Goal: Information Seeking & Learning: Learn about a topic

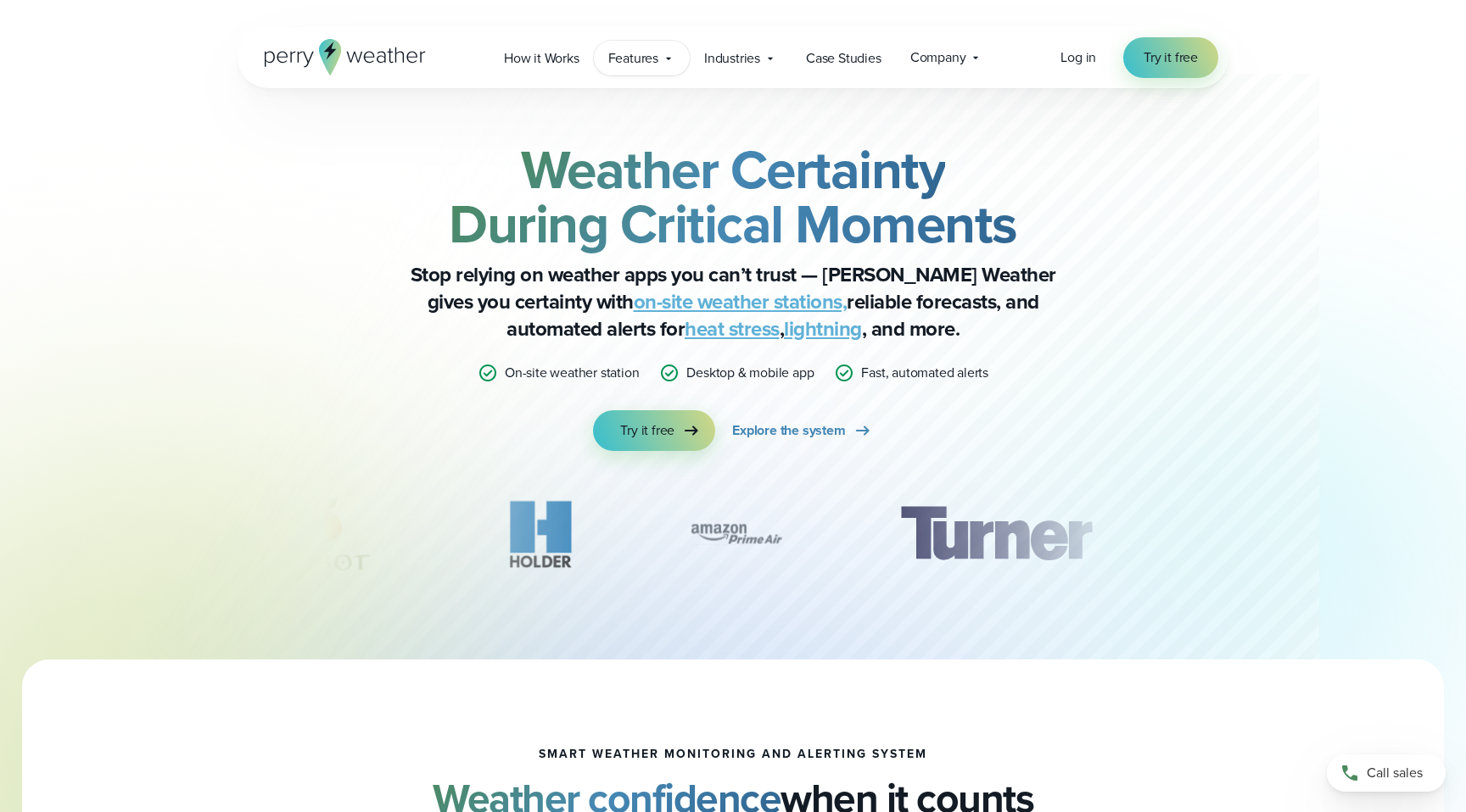
click at [645, 62] on span "Features" at bounding box center [633, 59] width 50 height 21
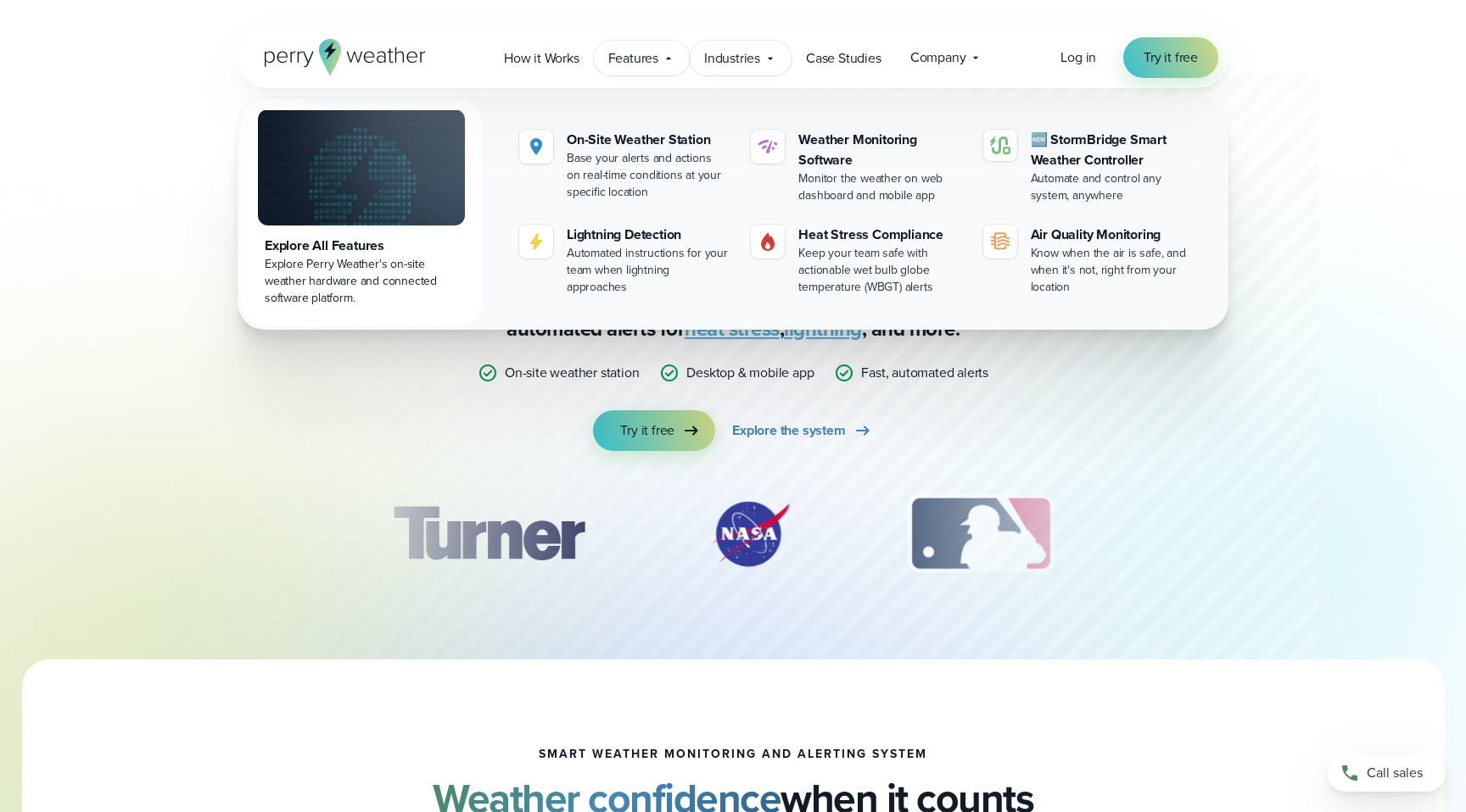
click at [748, 69] on div "Industries Featured Case Study How PGA of America is Prioritizing Golfer Safety…" at bounding box center [740, 58] width 102 height 35
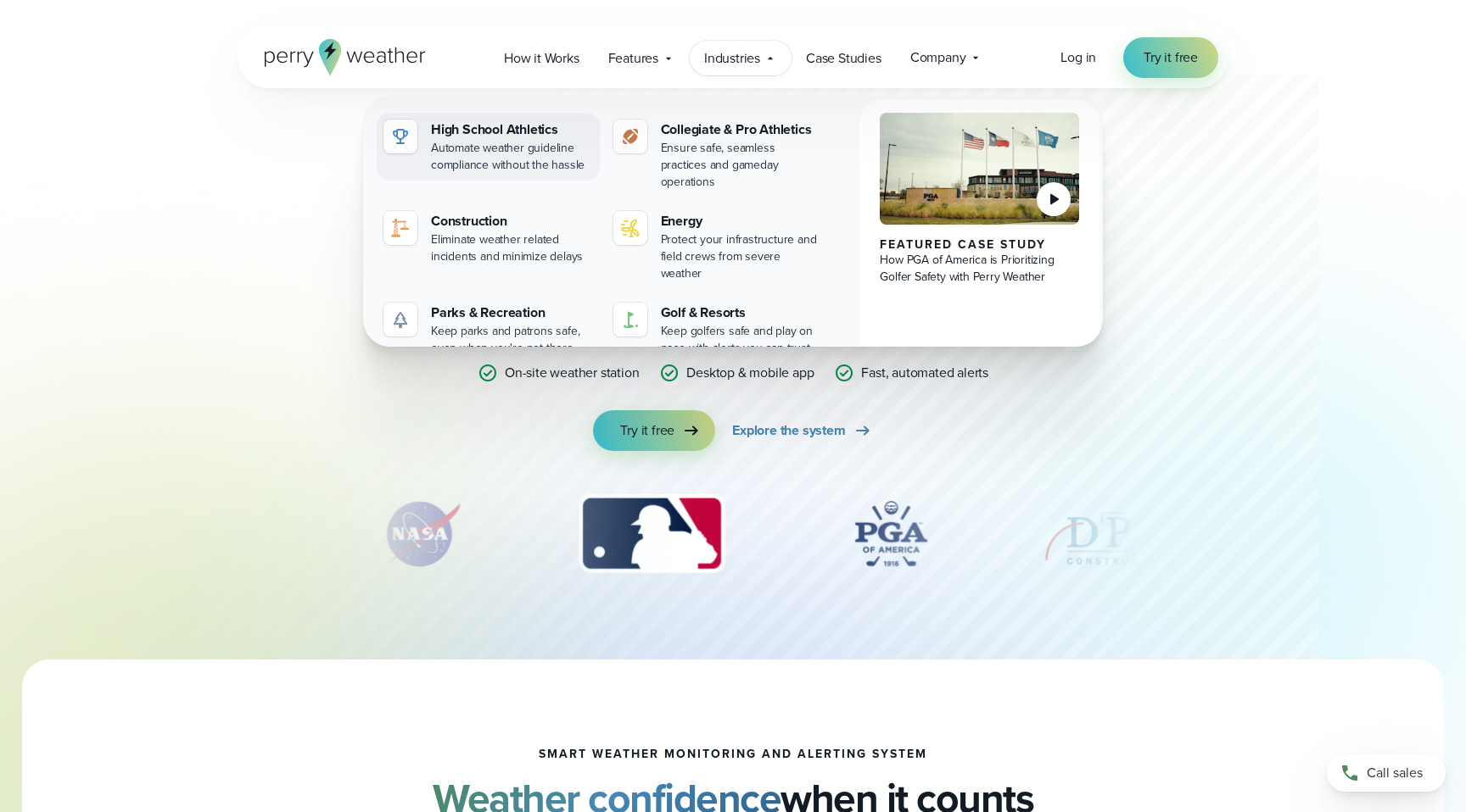
click at [525, 132] on div "High School Athletics" at bounding box center [513, 130] width 162 height 21
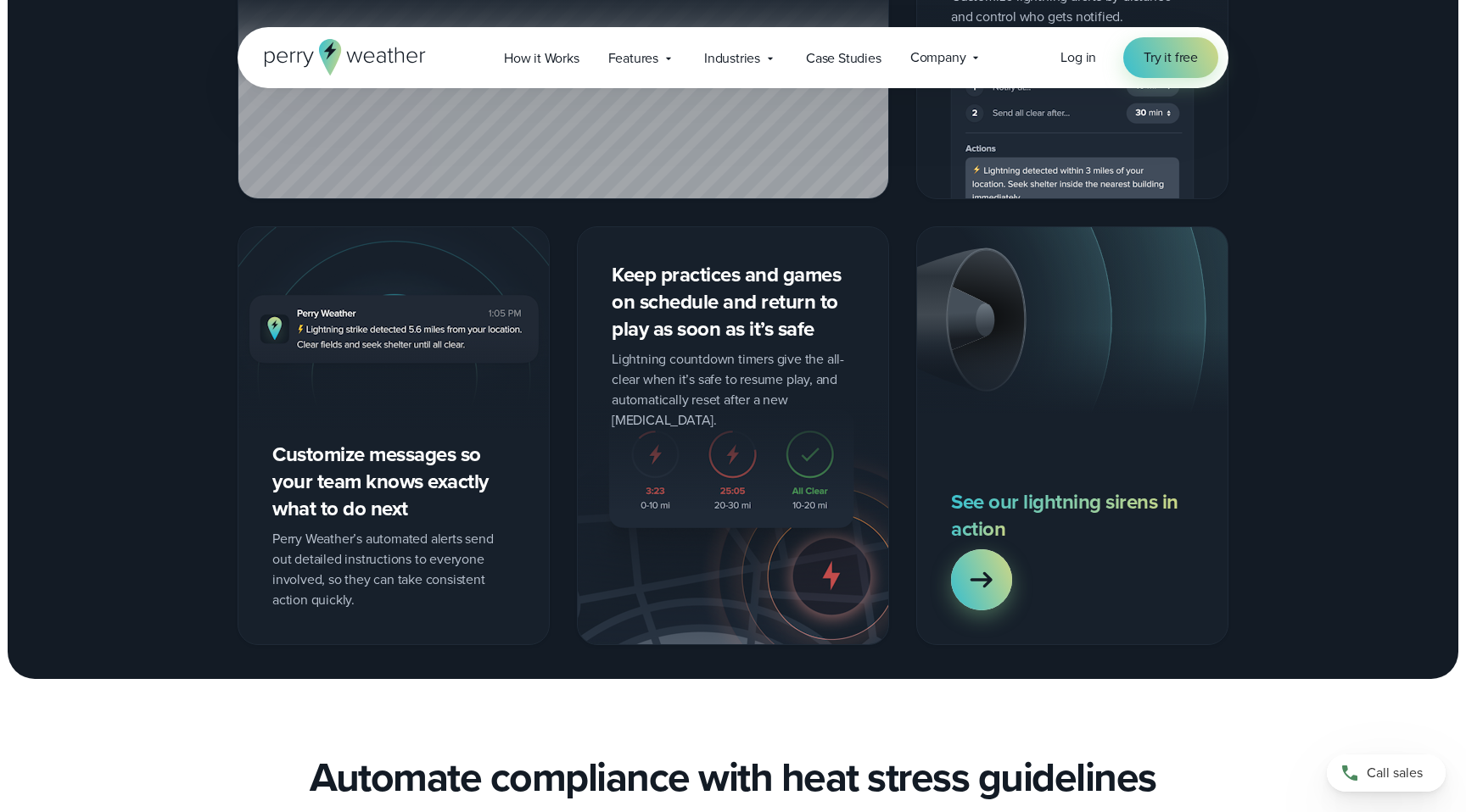
scroll to position [1823, 0]
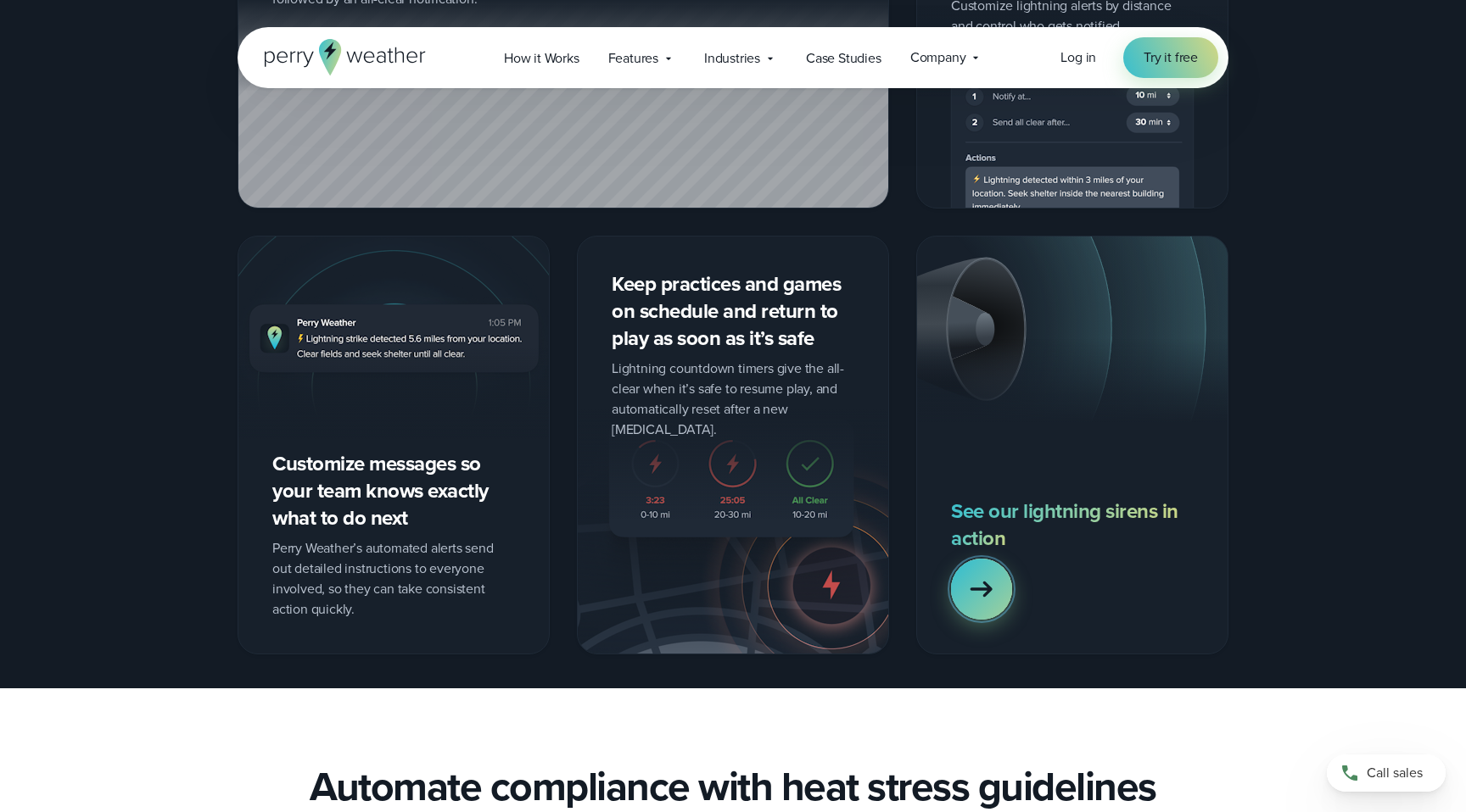
click at [979, 599] on icon at bounding box center [981, 589] width 34 height 34
